Goal: Task Accomplishment & Management: Use online tool/utility

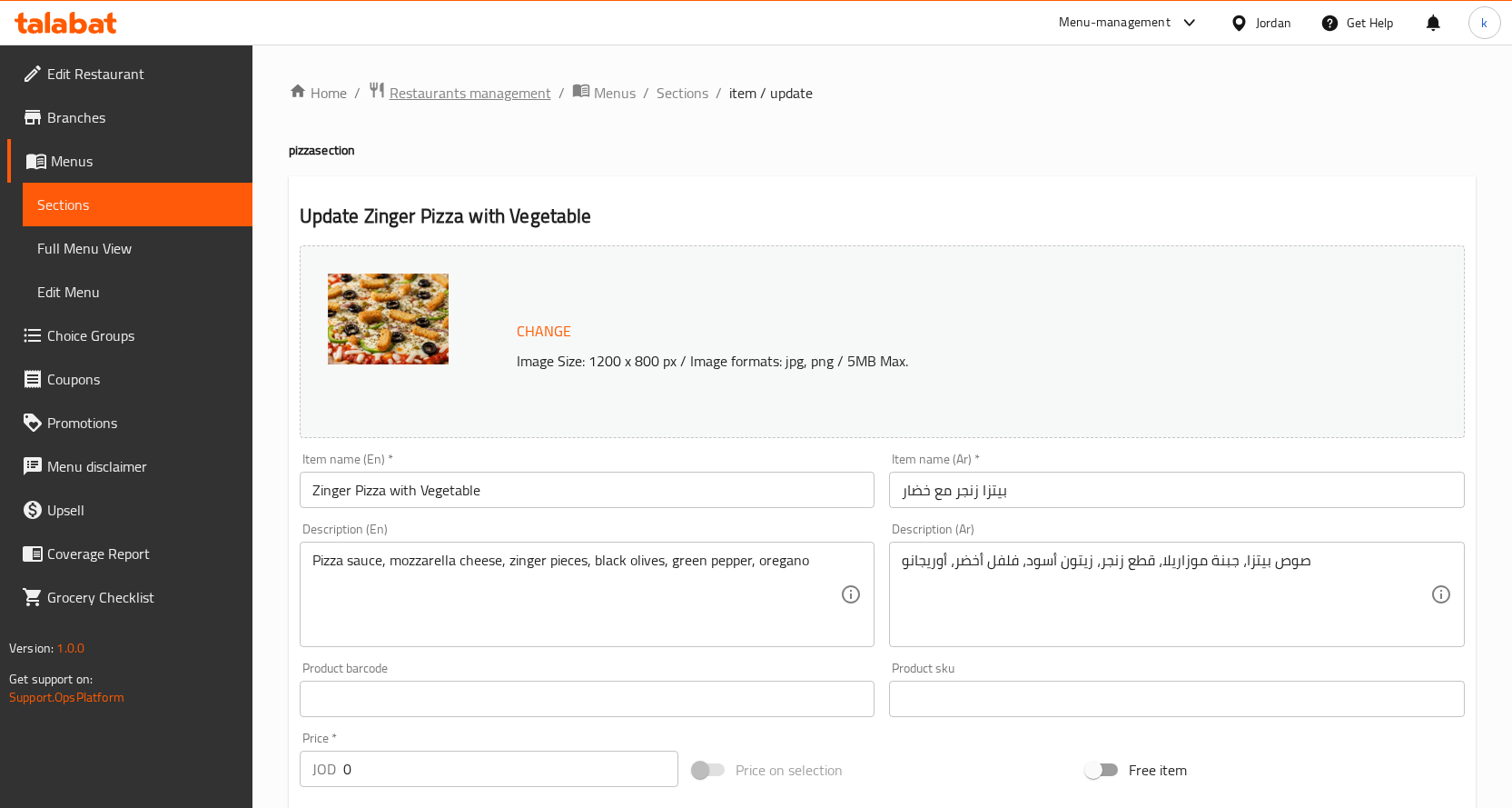
click at [463, 85] on span "Restaurants management" at bounding box center [469, 93] width 161 height 22
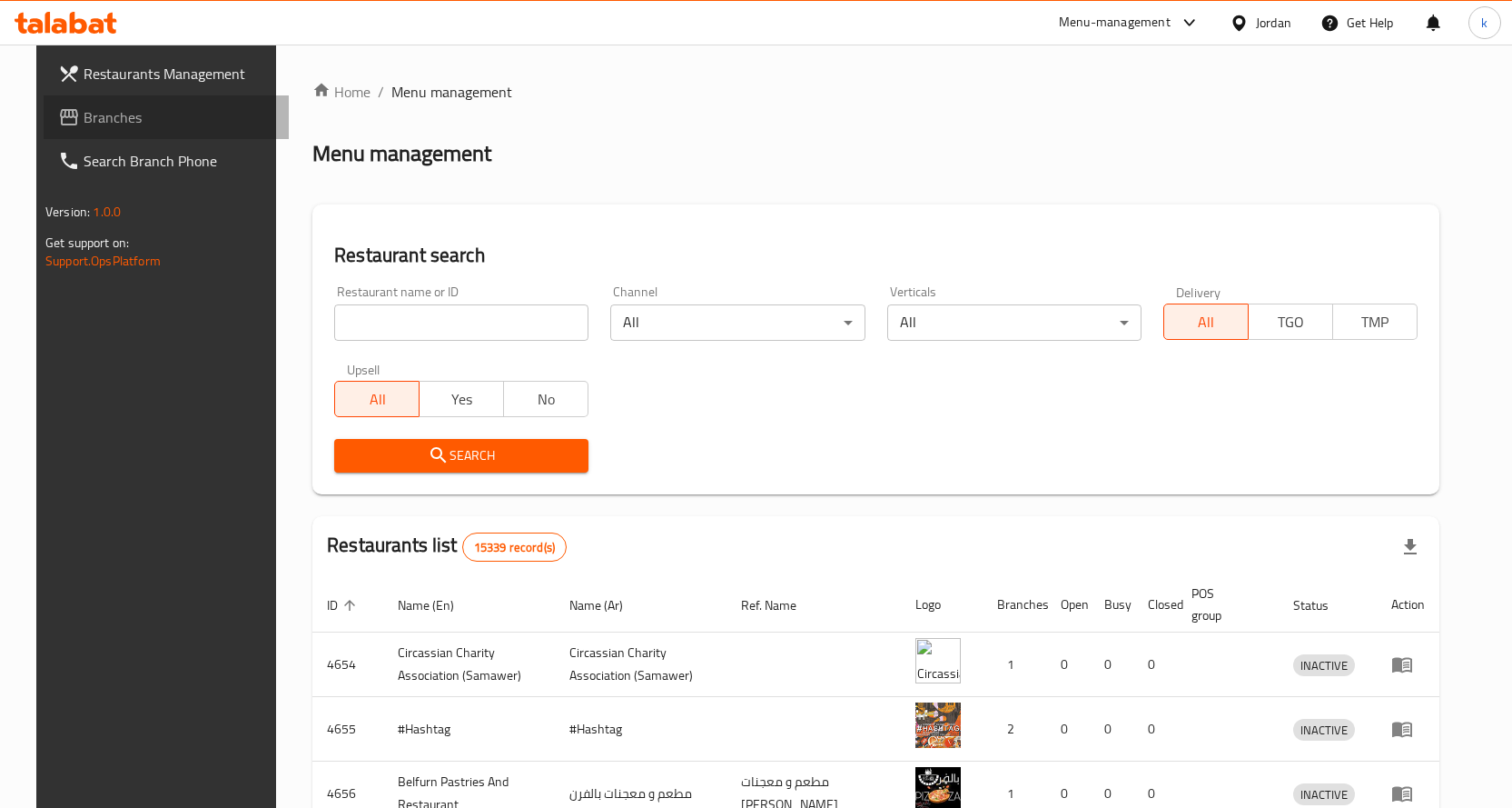
click at [92, 109] on span "Branches" at bounding box center [178, 117] width 191 height 22
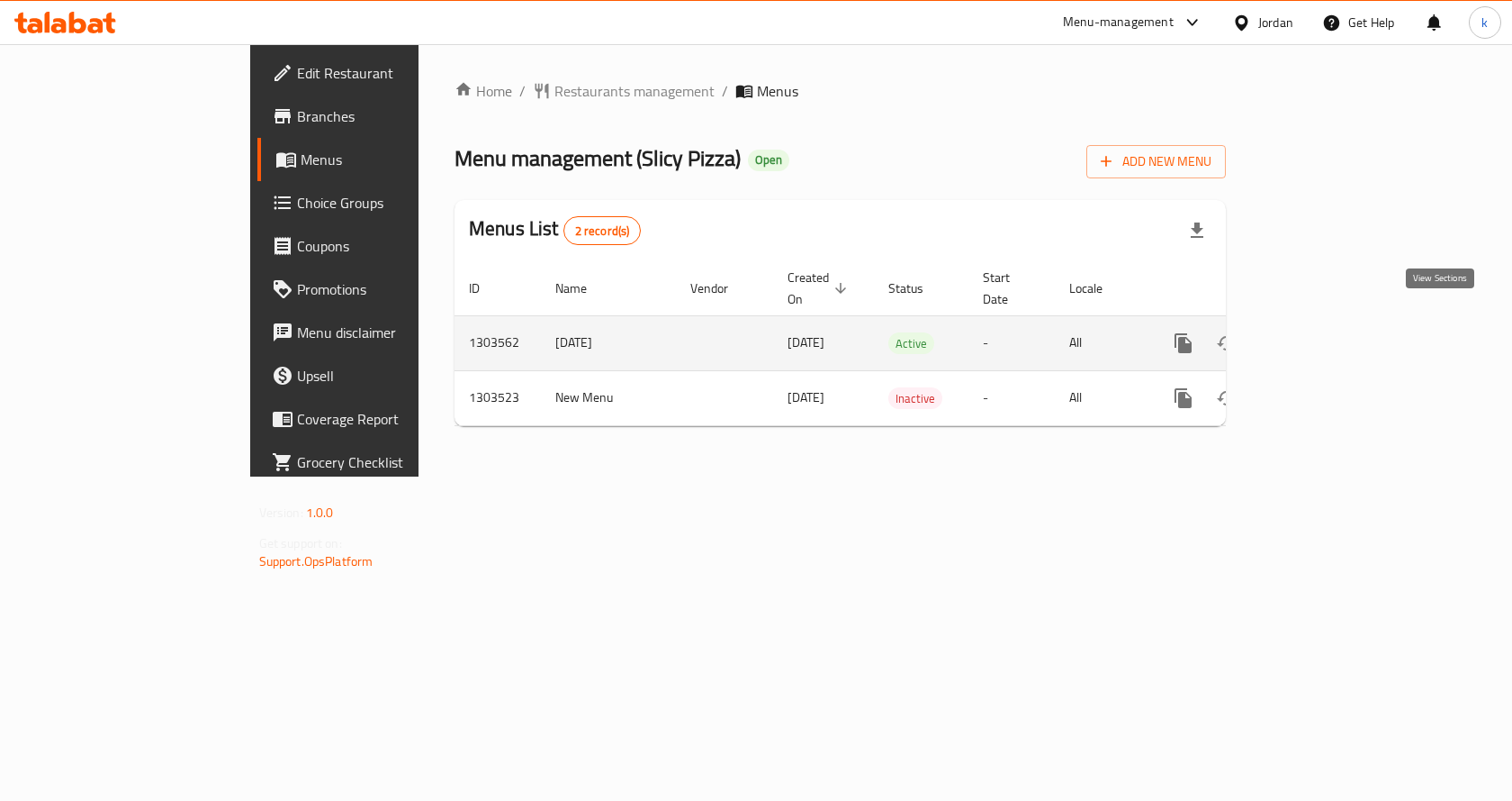
click at [1322, 336] on icon "enhanced table" at bounding box center [1313, 343] width 16 height 16
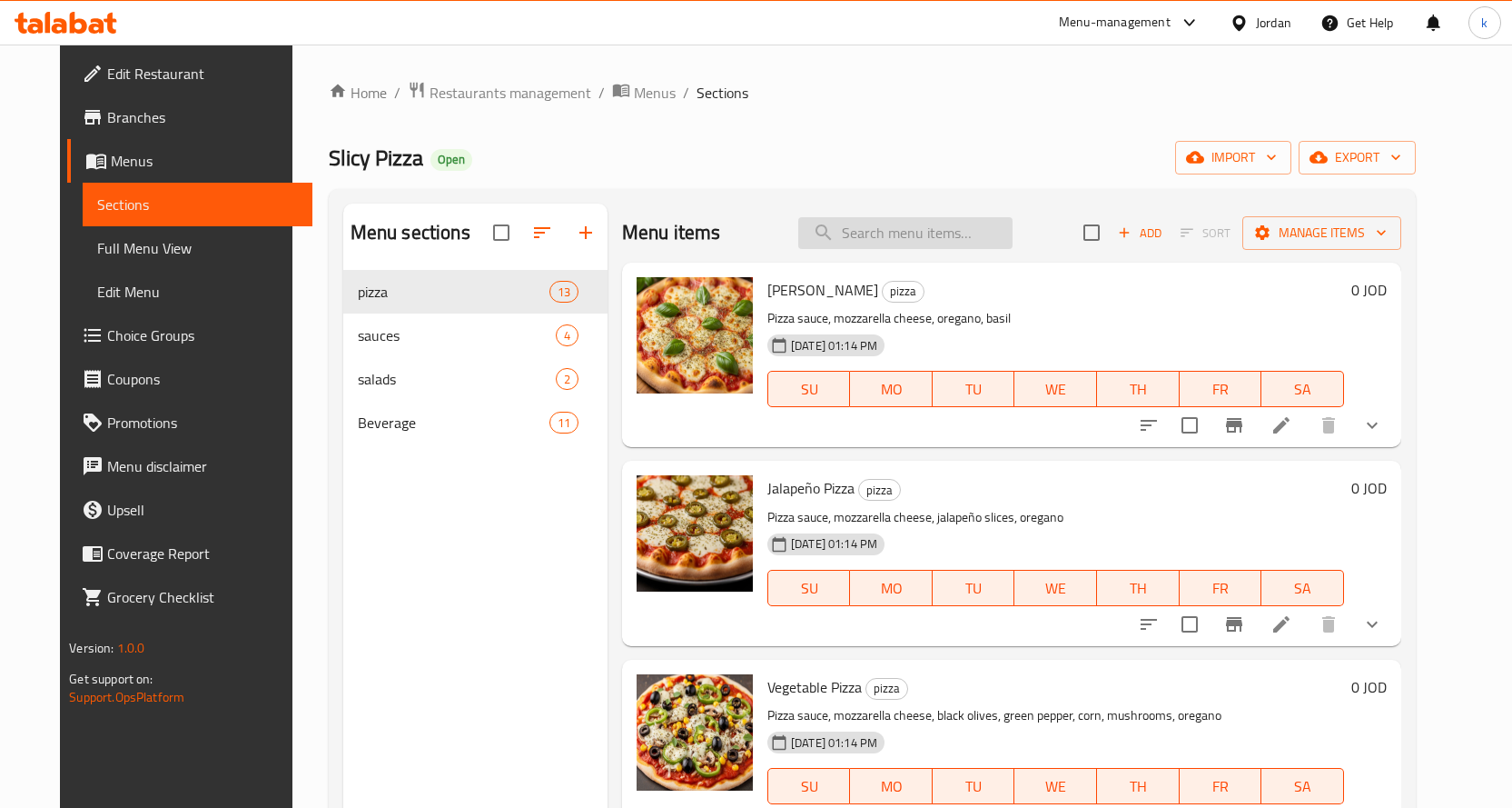
click at [886, 222] on input "search" at bounding box center [905, 233] width 214 height 32
paste input "Ranch Chicken Pizza"
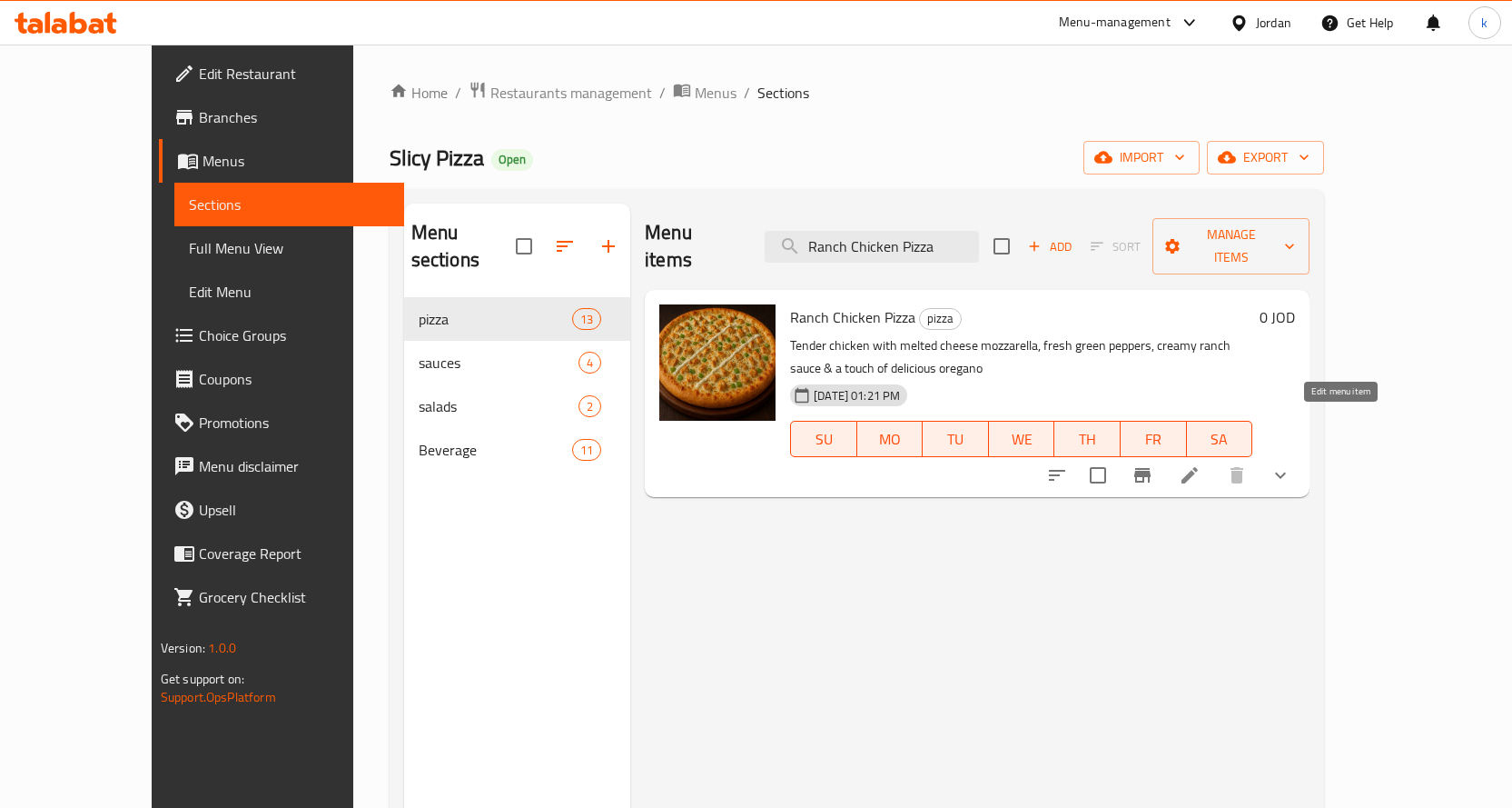
type input "Ranch Chicken Pizza"
click at [1201, 465] on icon at bounding box center [1190, 475] width 22 height 22
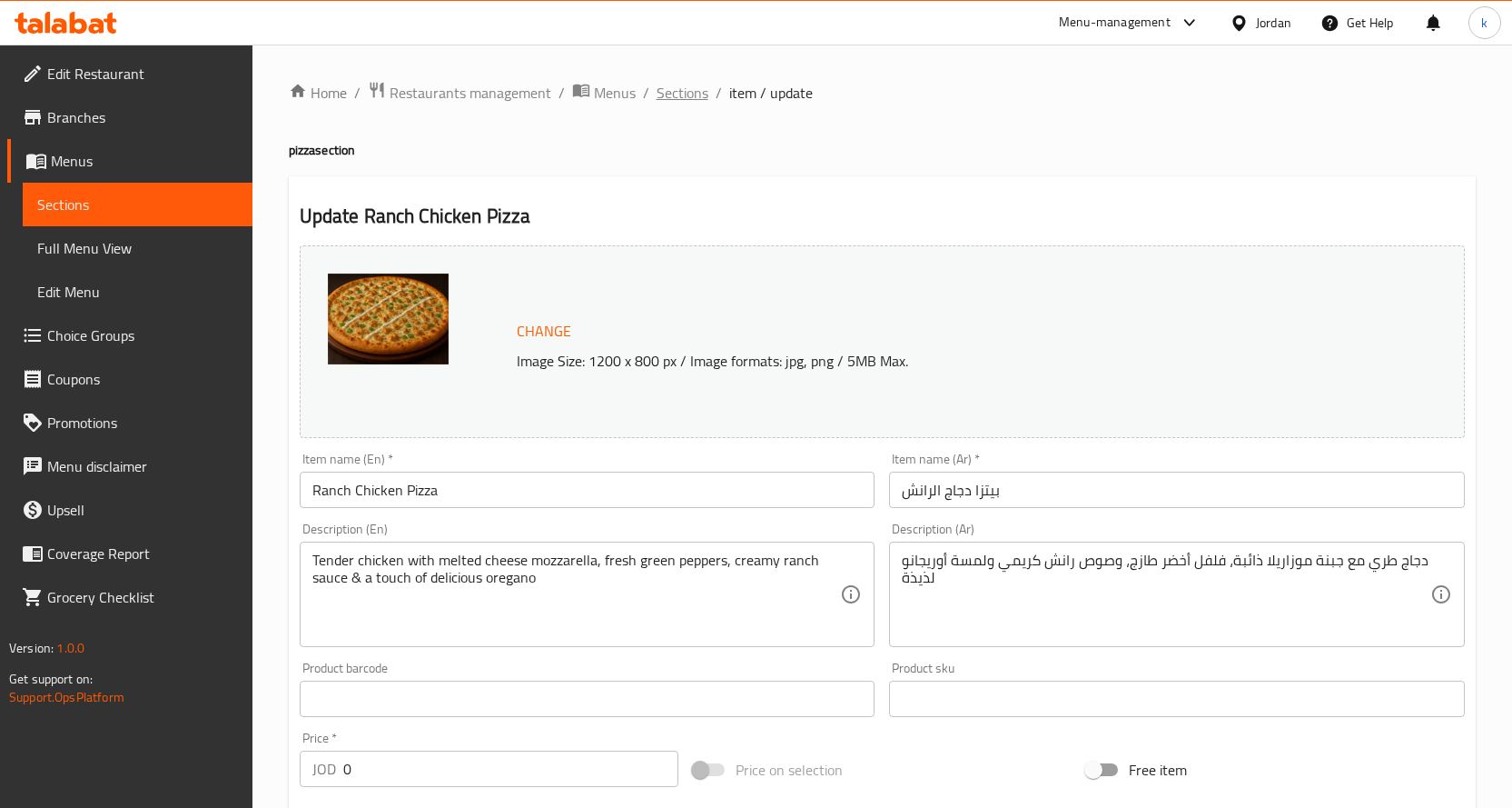
click at [689, 92] on span "Sections" at bounding box center [683, 93] width 52 height 22
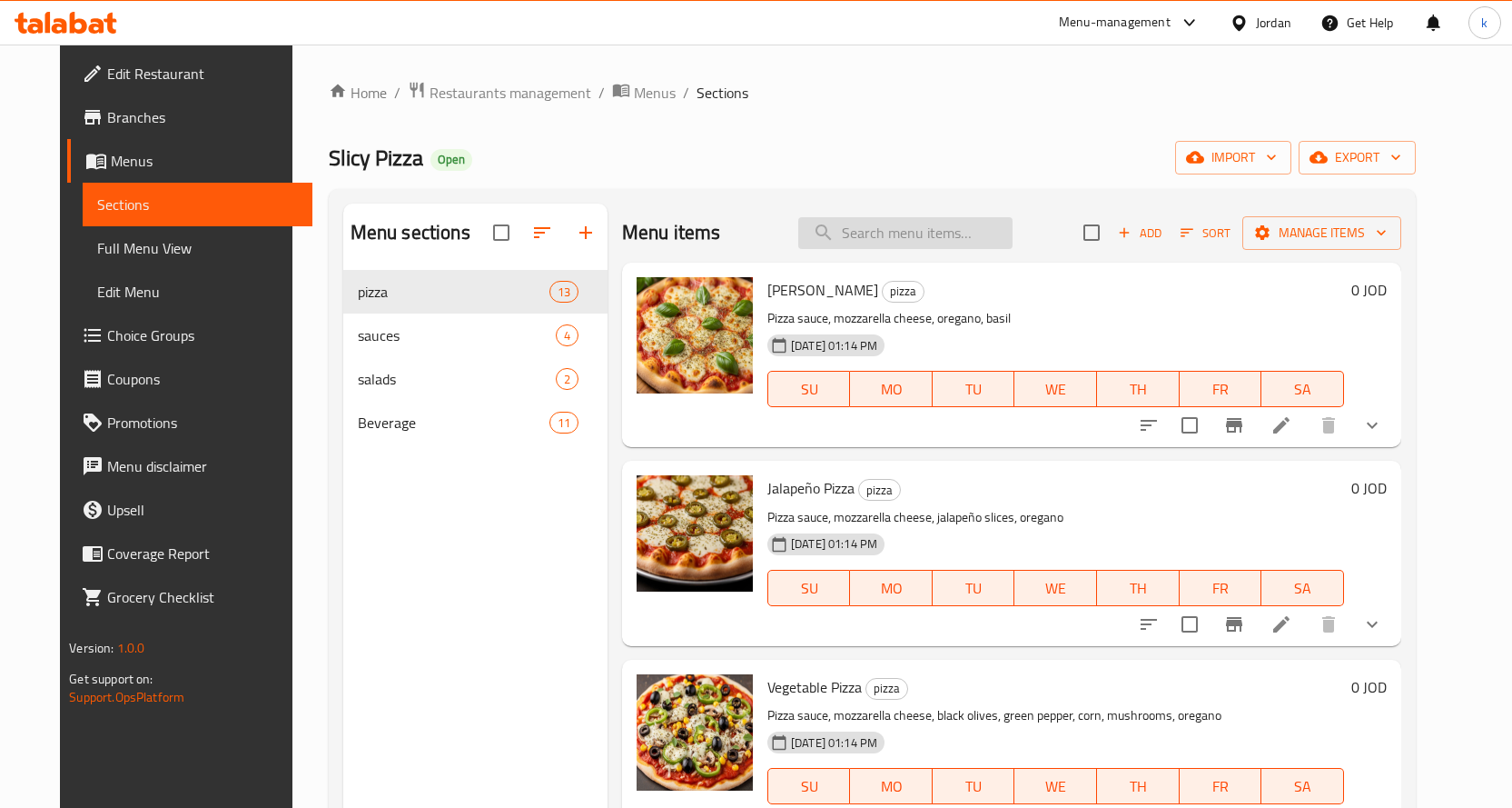
click at [923, 247] on input "search" at bounding box center [905, 233] width 214 height 32
paste input "Margherita Pizza"
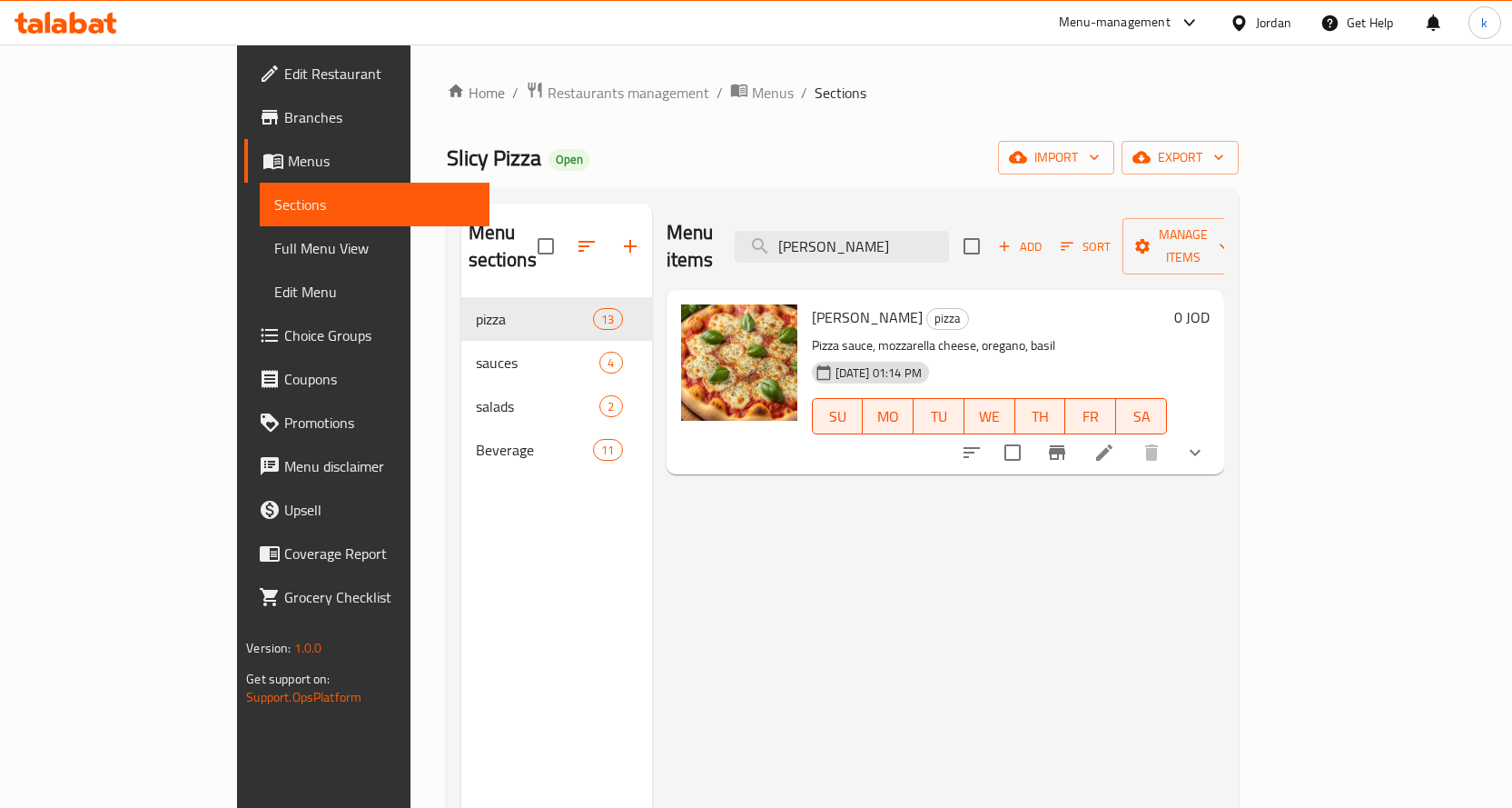
type input "Margherita Pizza"
click at [1116, 441] on icon at bounding box center [1104, 452] width 22 height 22
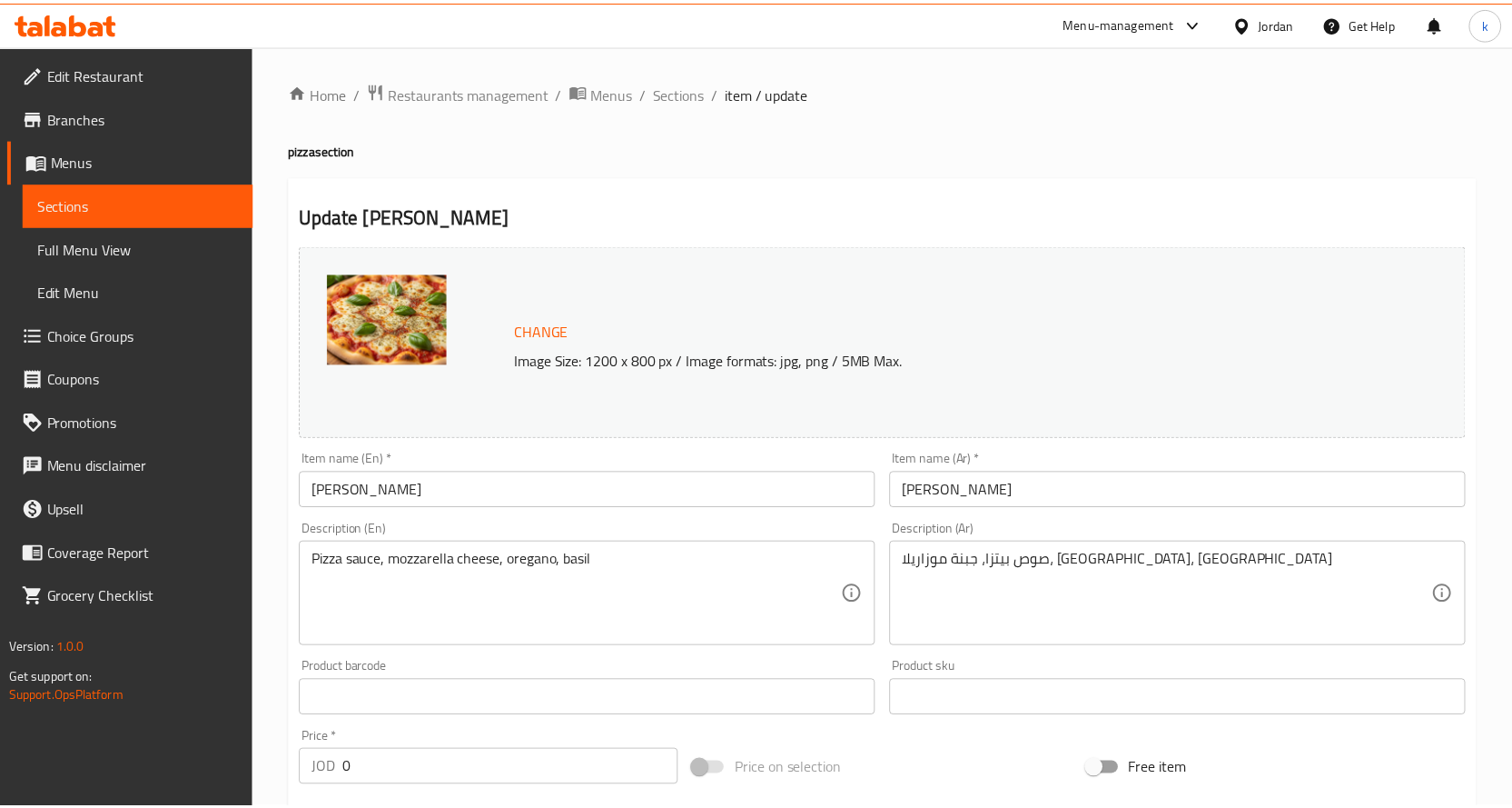
scroll to position [543, 0]
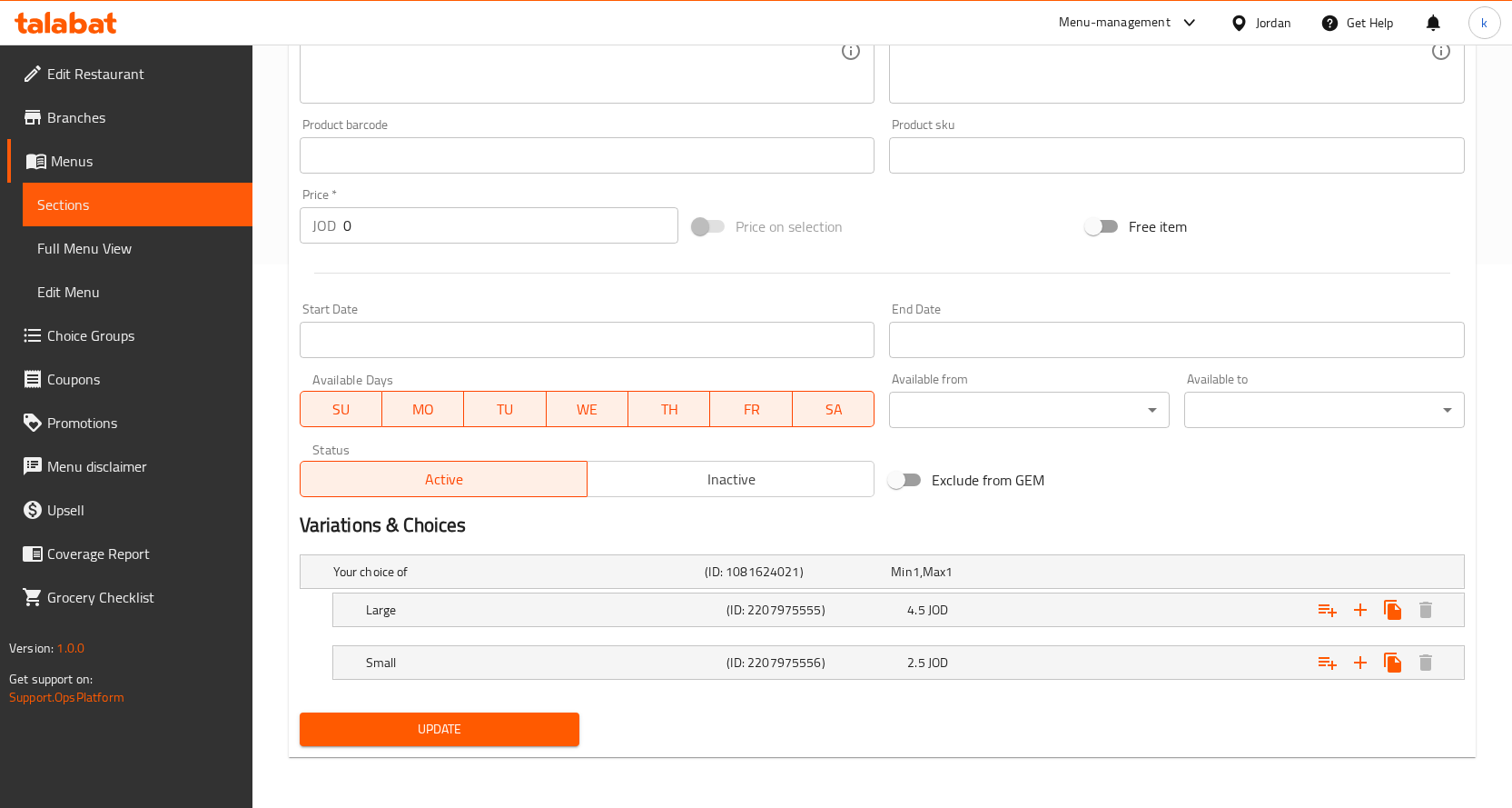
drag, startPoint x: 1023, startPoint y: 724, endPoint x: 864, endPoint y: 689, distance: 162.8
click at [1023, 724] on div "Update" at bounding box center [882, 729] width 1180 height 48
